Goal: Task Accomplishment & Management: Complete application form

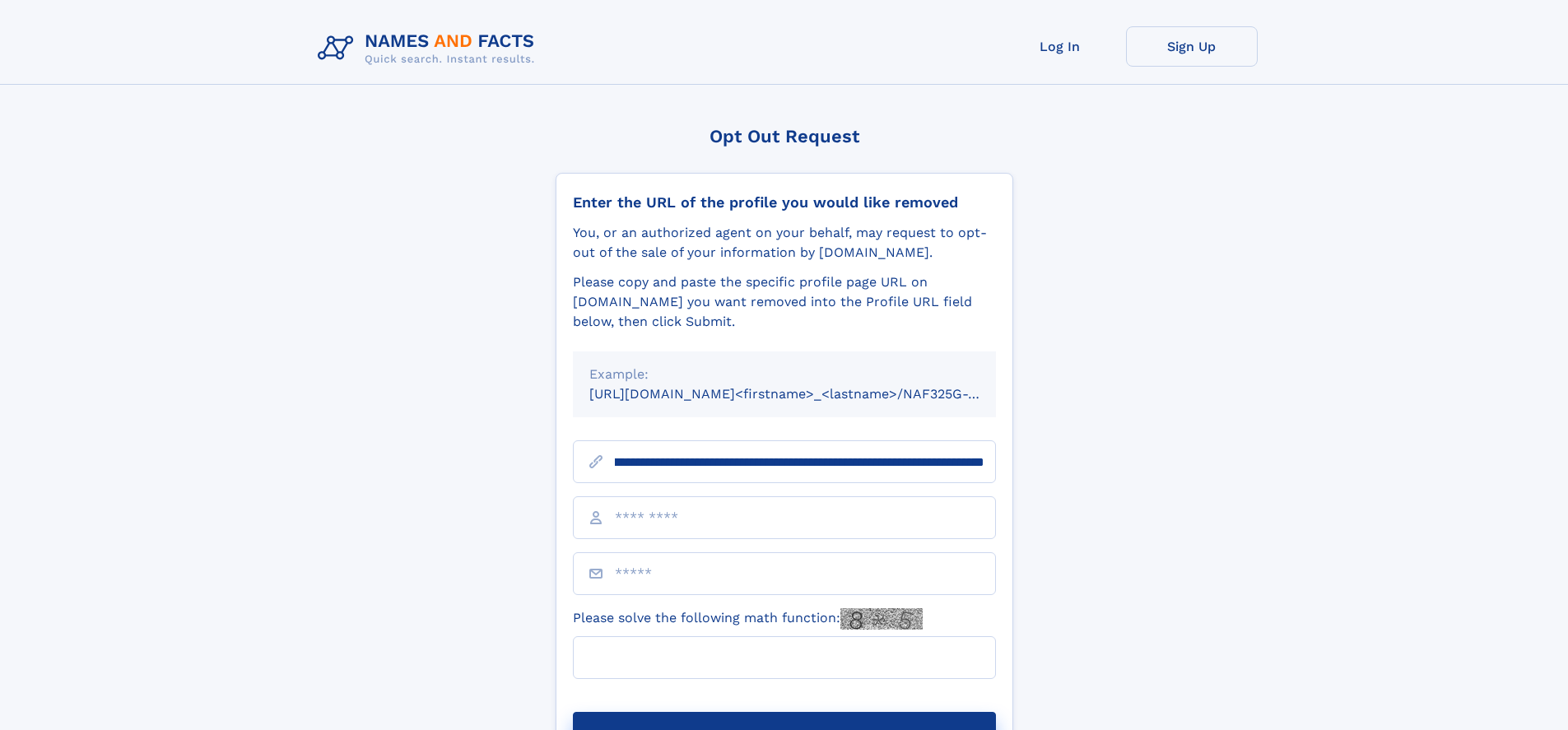
scroll to position [0, 200]
type input "**********"
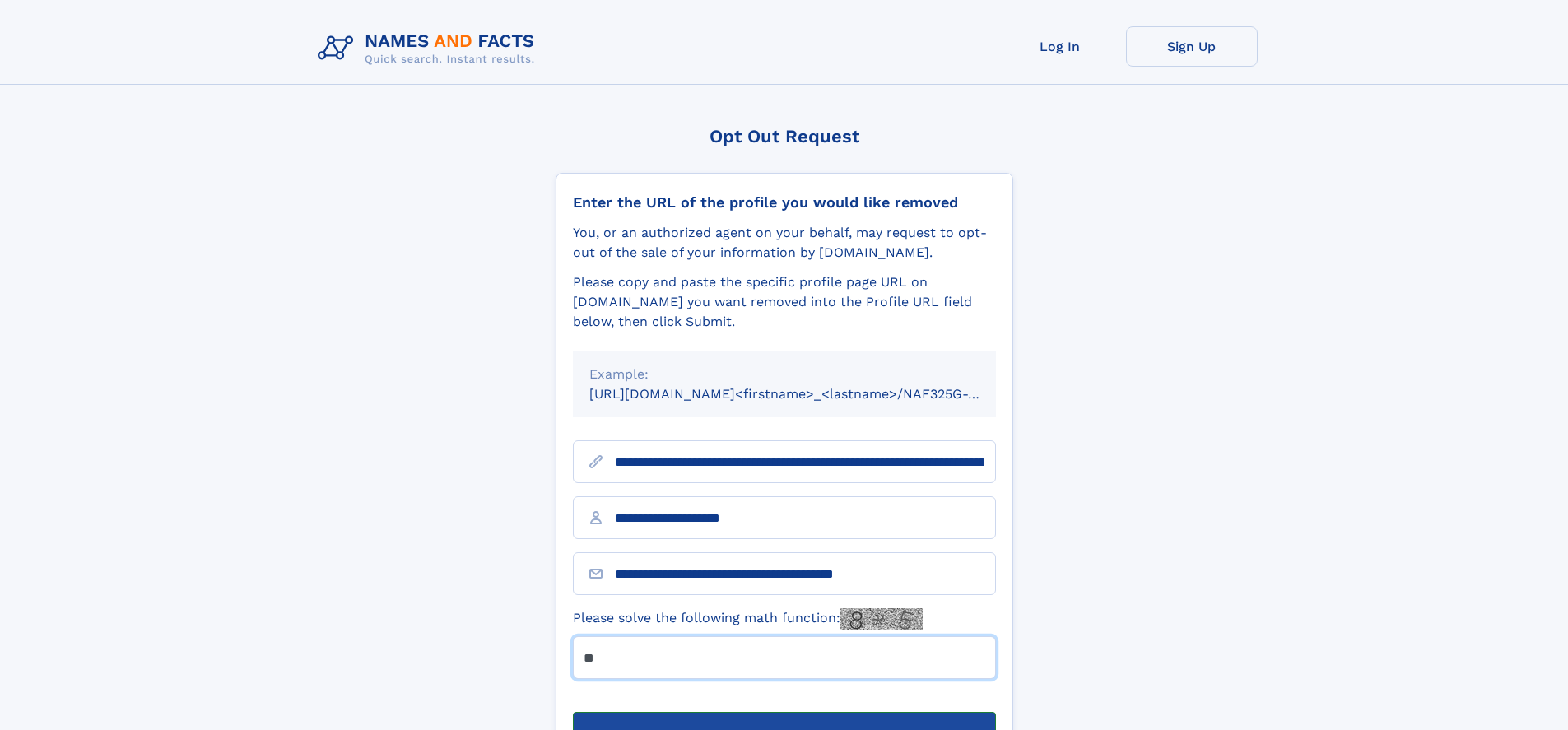
type input "**"
click at [784, 712] on button "Submit Opt Out Request" at bounding box center [784, 739] width 423 height 53
